Goal: Information Seeking & Learning: Find specific fact

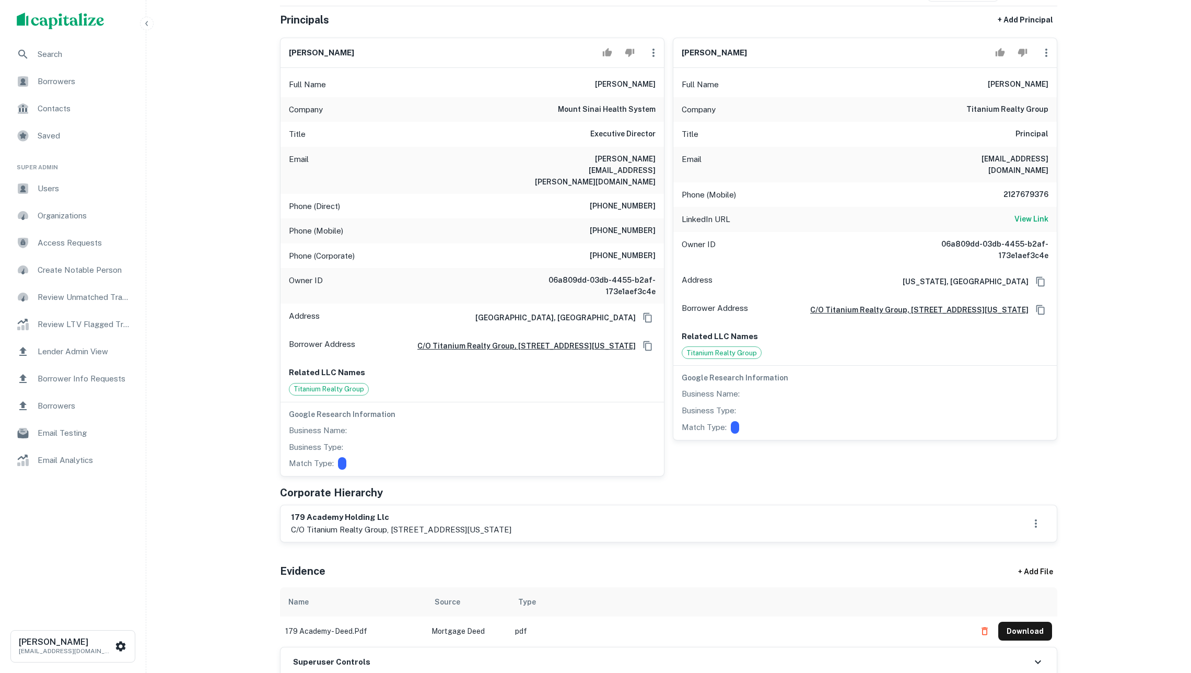
scroll to position [45, 0]
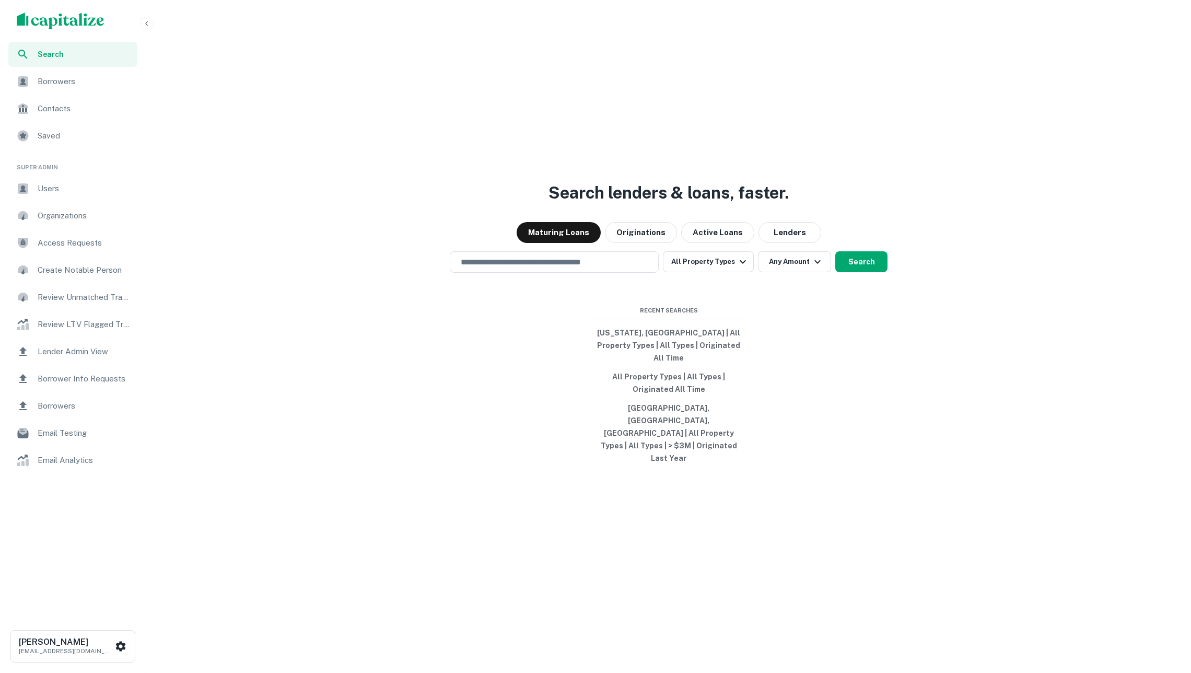
click at [95, 84] on span "Borrowers" at bounding box center [85, 81] width 94 height 13
click at [503, 268] on input "text" at bounding box center [554, 262] width 200 height 12
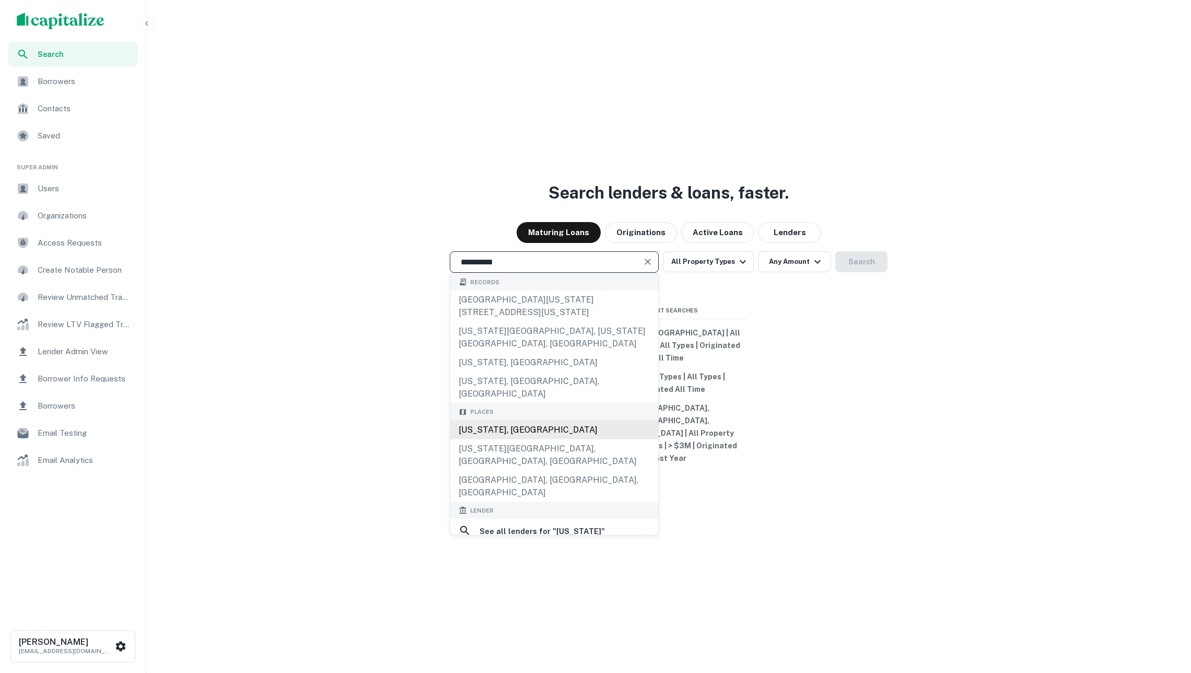
click at [509, 434] on div "California, USA" at bounding box center [554, 429] width 208 height 19
type input "**********"
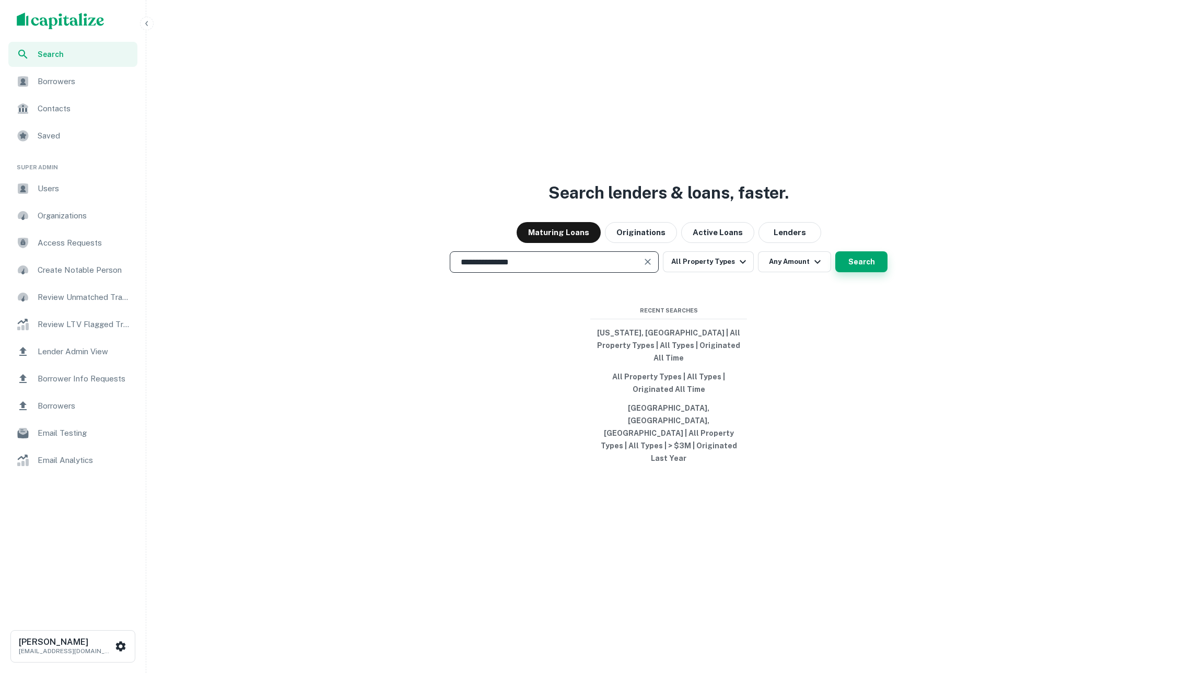
click at [857, 272] on button "Search" at bounding box center [861, 261] width 52 height 21
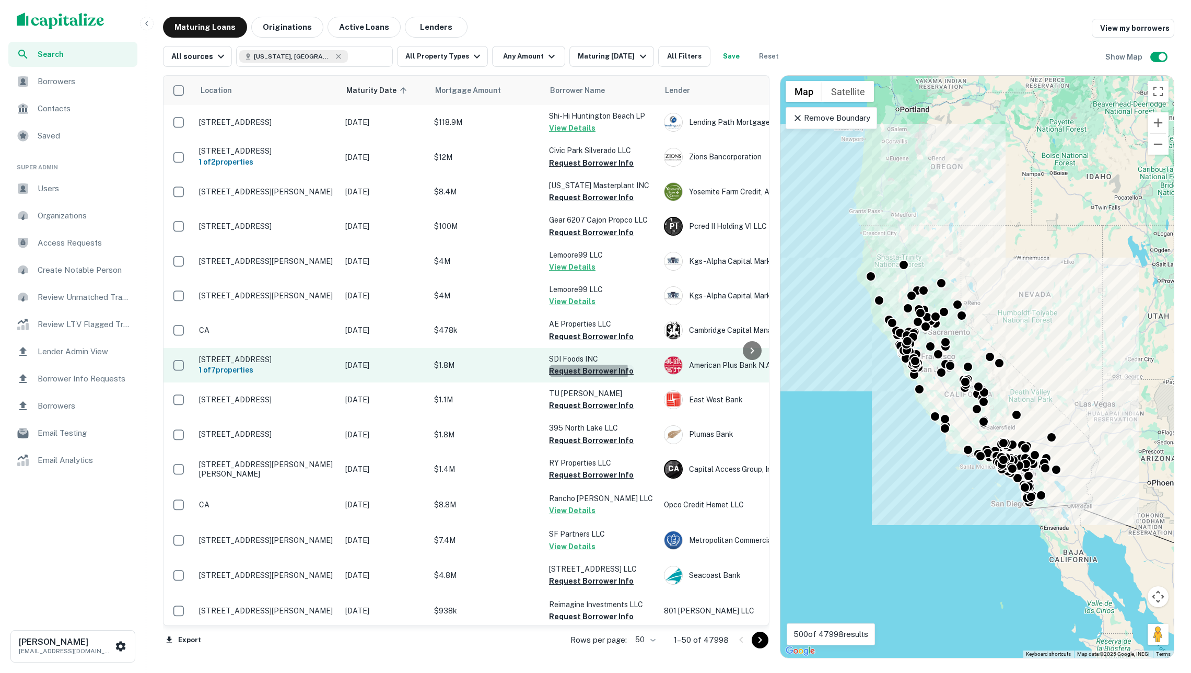
click at [571, 369] on button "Request Borrower Info" at bounding box center [591, 371] width 85 height 13
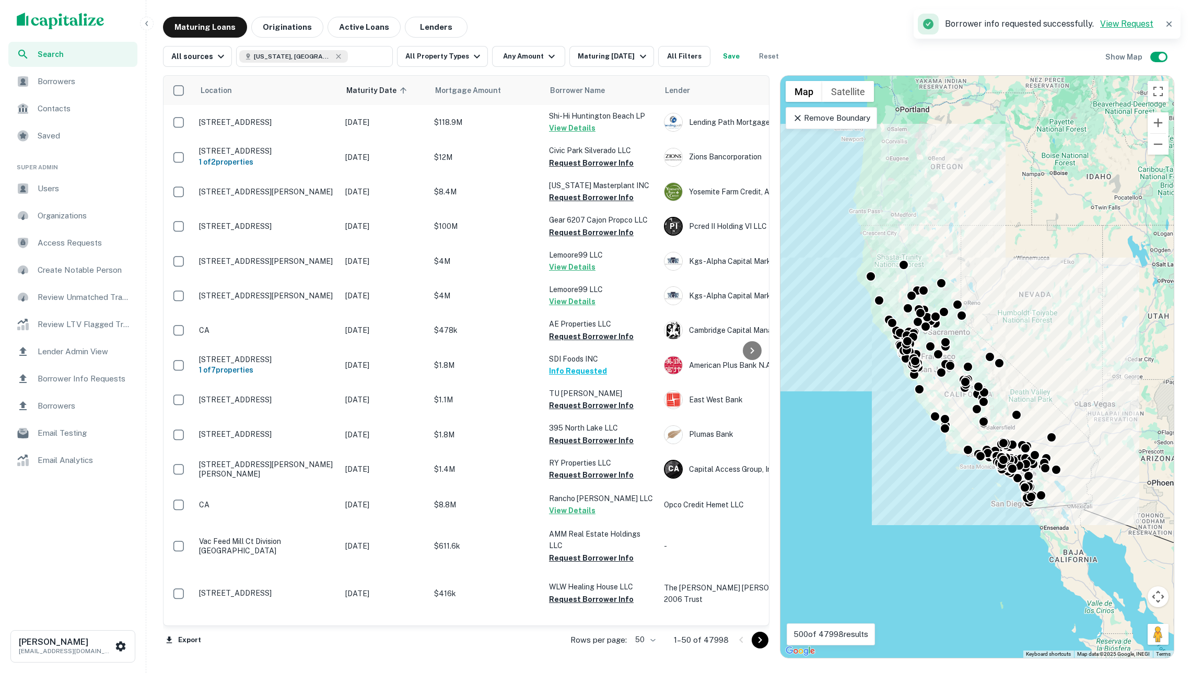
click at [1112, 28] on link "View Request" at bounding box center [1126, 24] width 53 height 10
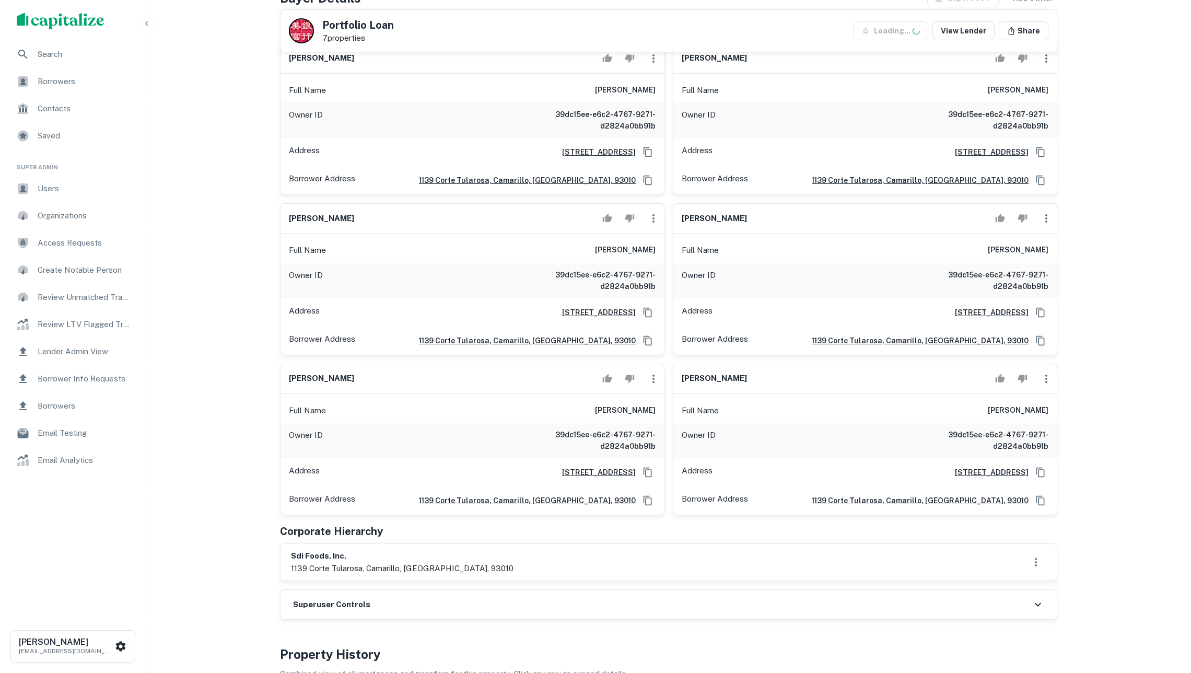
scroll to position [247, 0]
